Goal: Information Seeking & Learning: Learn about a topic

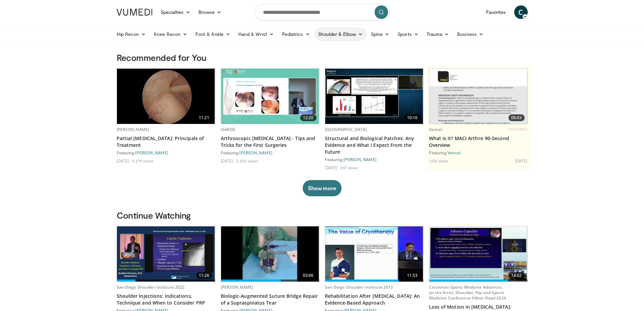
click at [328, 34] on link "Shoulder & Elbow" at bounding box center [340, 34] width 53 height 14
click at [306, 60] on link "Shoulder" at bounding box center [326, 60] width 80 height 11
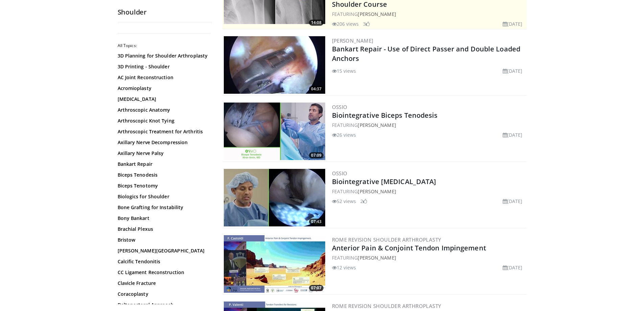
scroll to position [116, 0]
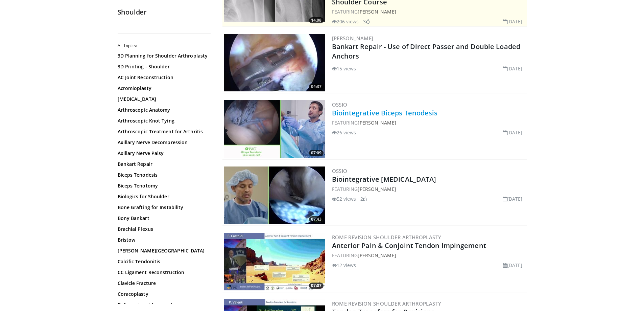
click at [377, 114] on link "Biointegrative Biceps Tenodesis" at bounding box center [385, 112] width 106 height 9
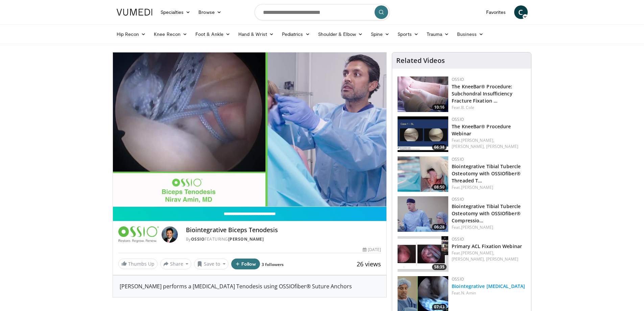
click at [472, 287] on link "Biointegrative [MEDICAL_DATA]" at bounding box center [488, 286] width 73 height 6
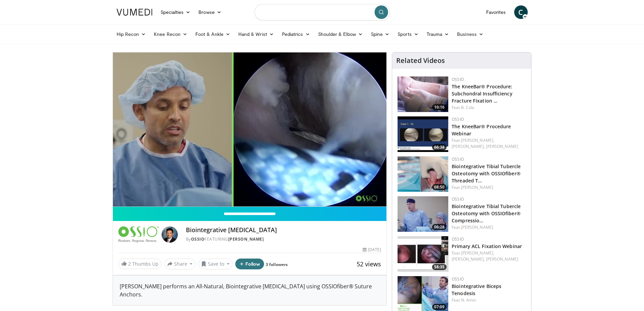
click at [333, 12] on input "Search topics, interventions" at bounding box center [322, 12] width 135 height 16
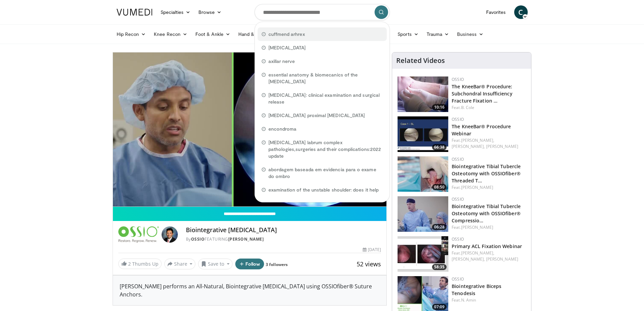
click at [284, 36] on span "cuffmend arhrex" at bounding box center [286, 34] width 37 height 7
type input "**********"
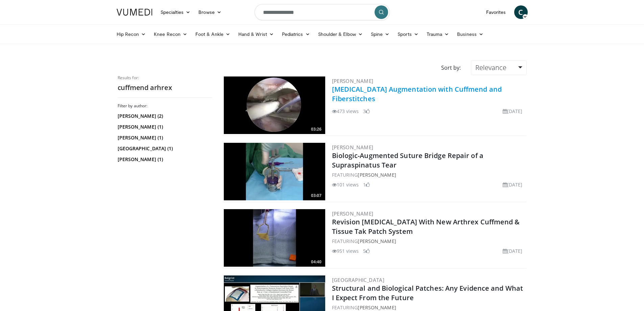
click at [358, 91] on link "[MEDICAL_DATA] Augmentation with Cuffmend and Fiberstitches" at bounding box center [417, 94] width 170 height 19
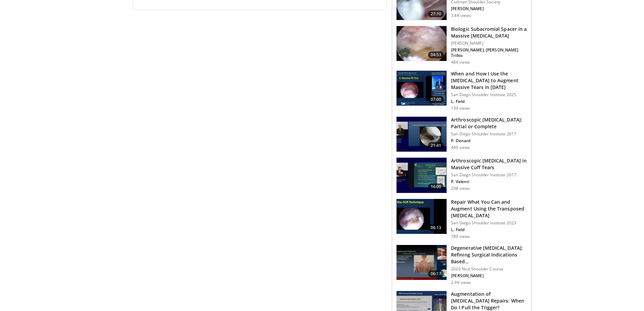
scroll to position [352, 0]
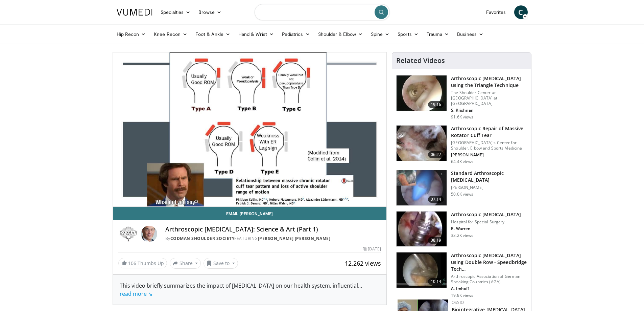
click at [274, 14] on input "Search topics, interventions" at bounding box center [322, 12] width 135 height 16
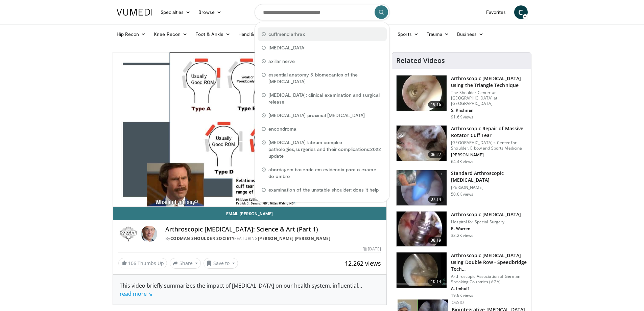
click at [279, 33] on span "cuffmend arhrex" at bounding box center [286, 34] width 37 height 7
type input "**********"
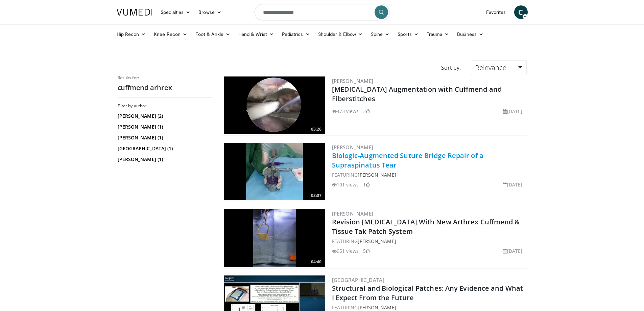
click at [392, 155] on link "Biologic-Augmented Suture Bridge Repair of a Supraspinatus Tear" at bounding box center [407, 160] width 151 height 19
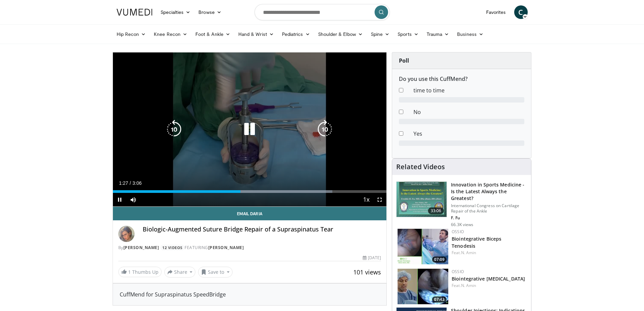
click at [175, 186] on div "Current Time 1:27 / Duration 3:06" at bounding box center [250, 183] width 274 height 6
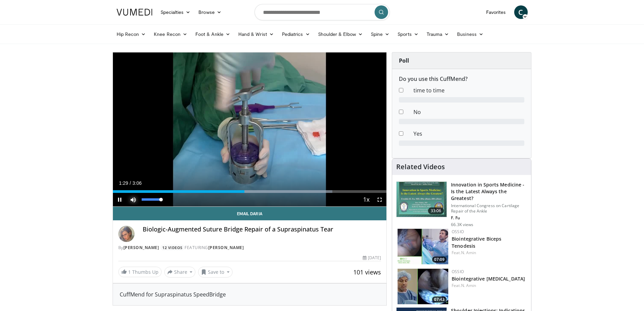
click at [134, 199] on span "Video Player" at bounding box center [133, 200] width 14 height 14
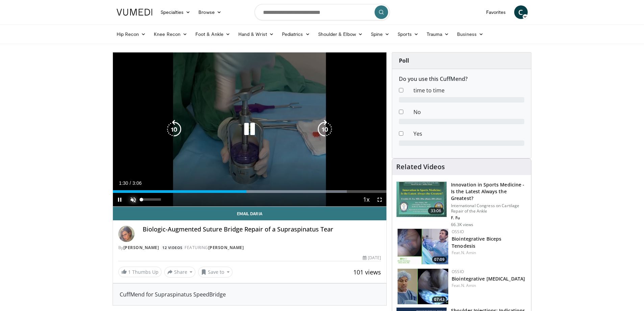
click at [133, 198] on span "Video Player" at bounding box center [133, 200] width 14 height 14
